Goal: Information Seeking & Learning: Find specific fact

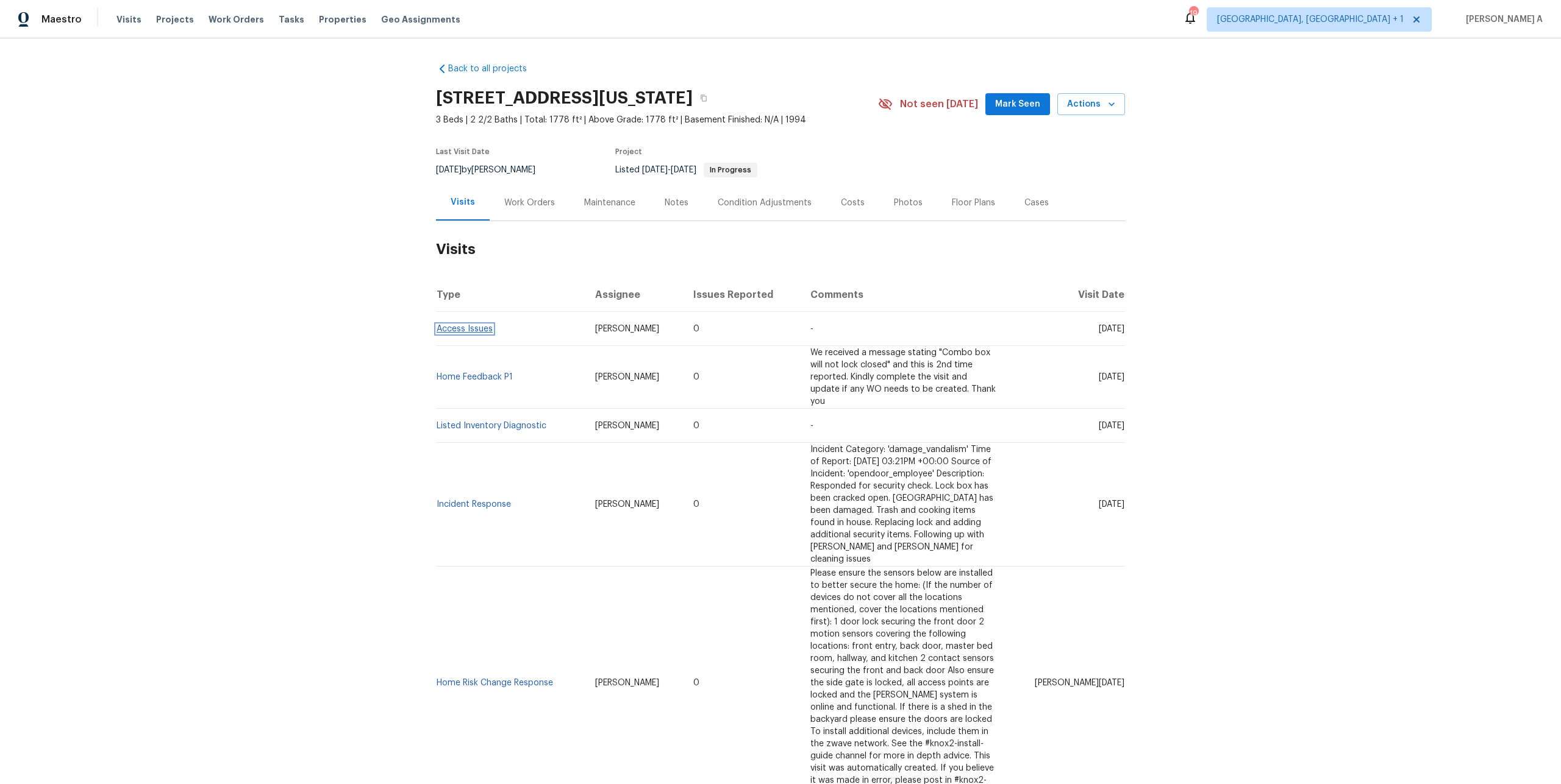
click at [463, 328] on link "Access Issues" at bounding box center [464, 329] width 56 height 9
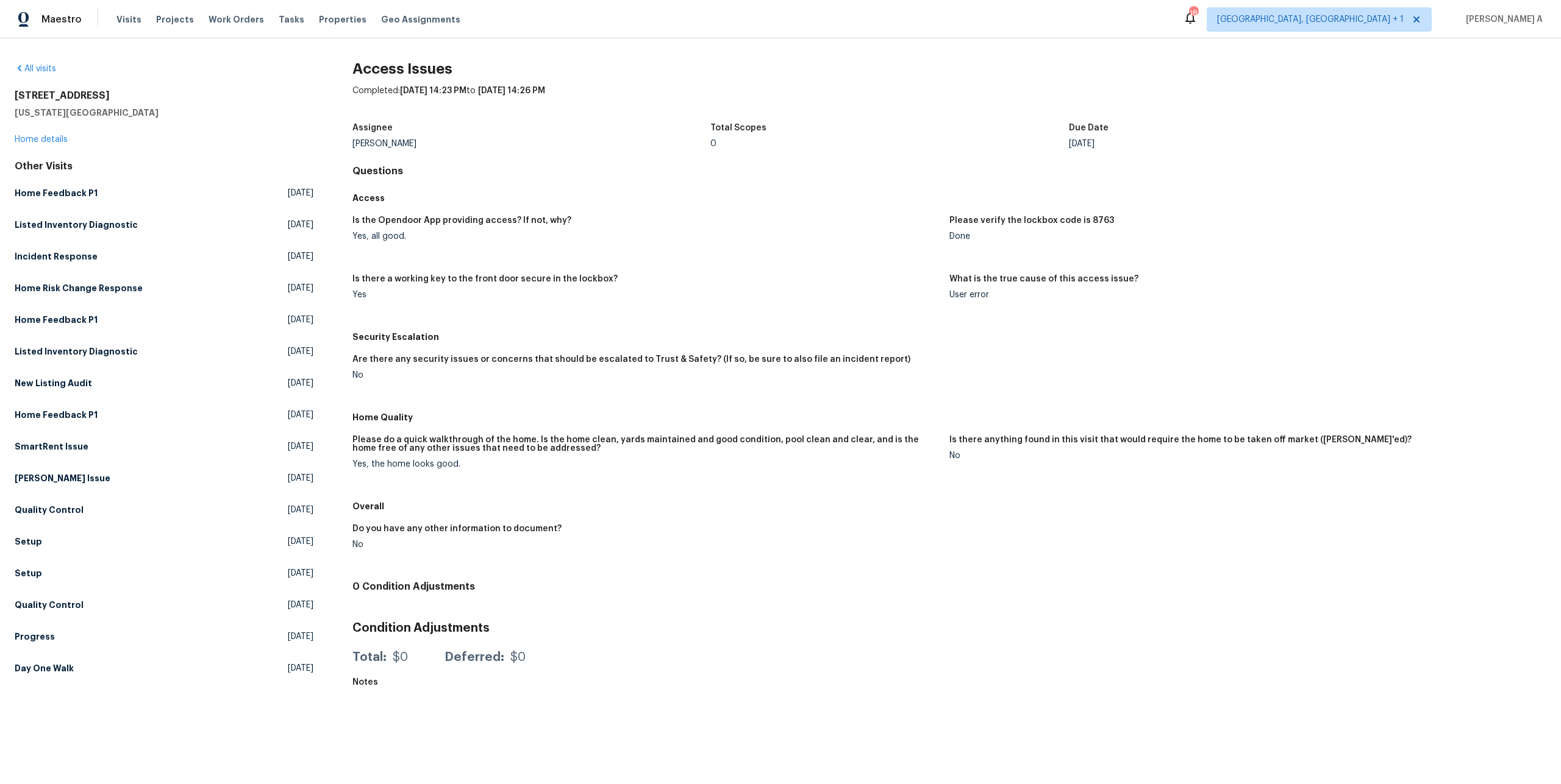
drag, startPoint x: 1017, startPoint y: 218, endPoint x: 1109, endPoint y: 221, distance: 92.0
click at [1109, 221] on div "Please verify the lockbox code is 8763" at bounding box center [1243, 224] width 587 height 16
drag, startPoint x: 1109, startPoint y: 221, endPoint x: 1017, endPoint y: 224, distance: 92.0
click at [1017, 224] on div "Please verify the lockbox code is 8763" at bounding box center [1243, 224] width 587 height 16
copy h5 "lockbox code is 8763"
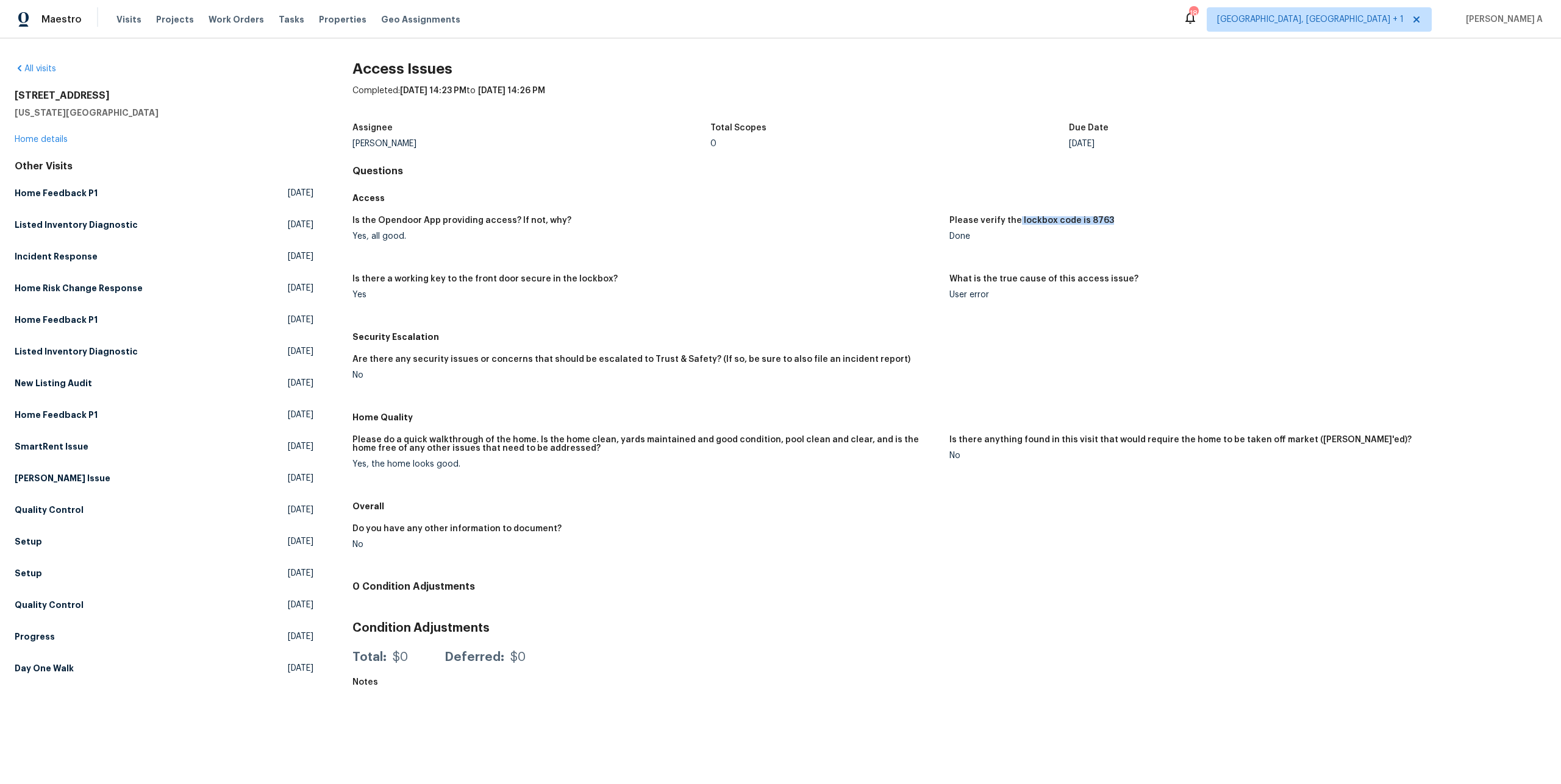
copy h5 "lockbox code is 8763"
click at [960, 235] on div "Done" at bounding box center [1243, 236] width 587 height 9
copy div "Done"
click at [65, 138] on link "Home details" at bounding box center [41, 139] width 53 height 9
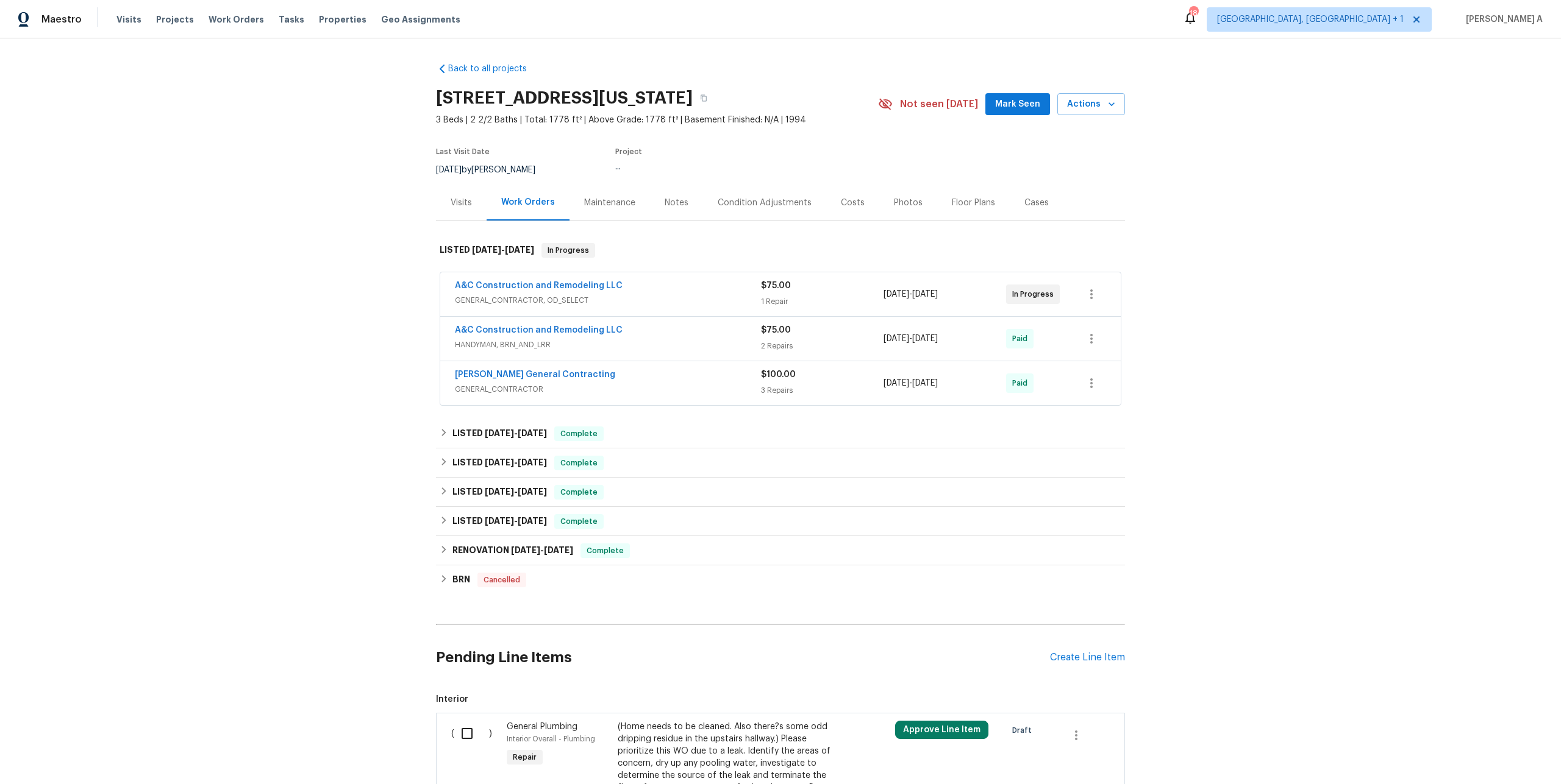
click at [715, 302] on span "GENERAL_CONTRACTOR, OD_SELECT" at bounding box center [608, 300] width 306 height 12
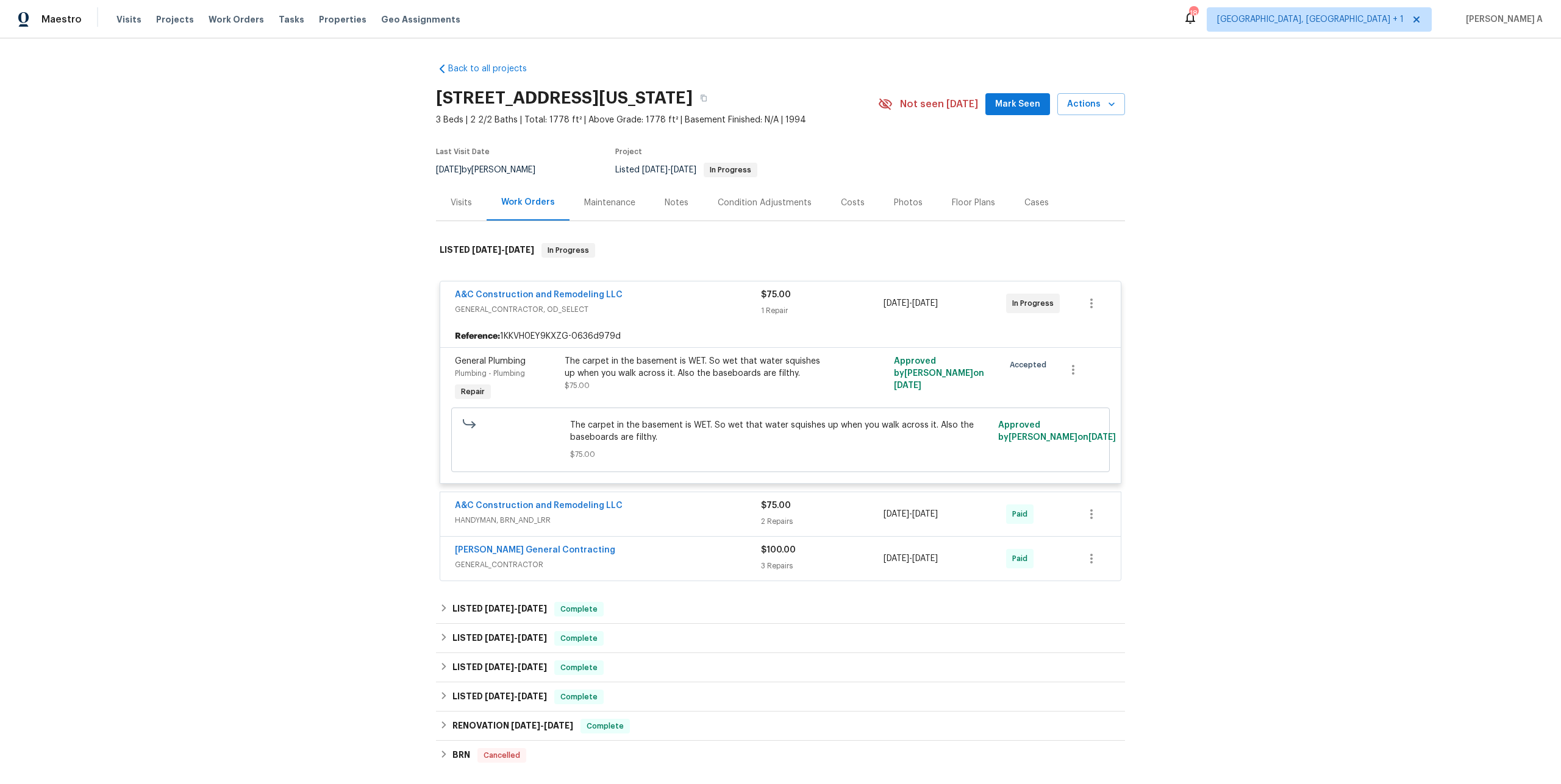
click at [458, 205] on div "Visits" at bounding box center [461, 203] width 22 height 12
